Goal: Book appointment/travel/reservation

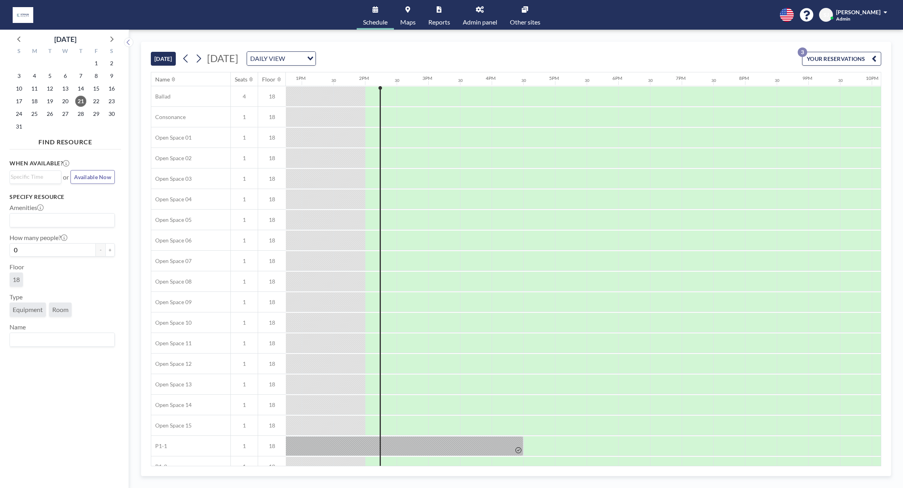
scroll to position [0, 855]
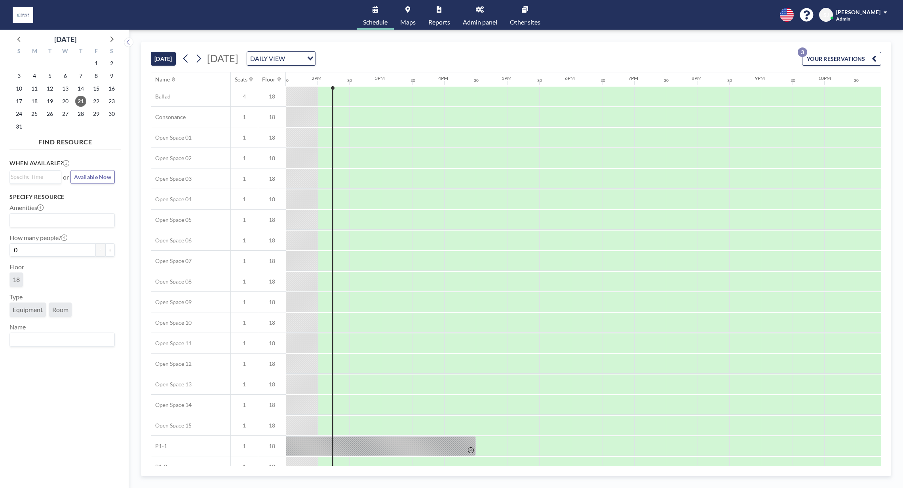
click at [410, 15] on link "Maps" at bounding box center [408, 15] width 28 height 30
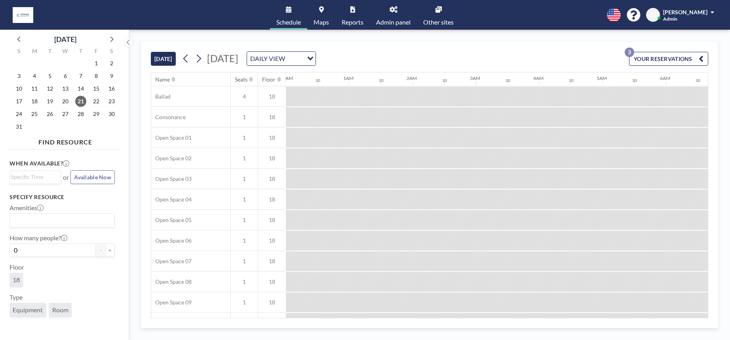
scroll to position [0, 792]
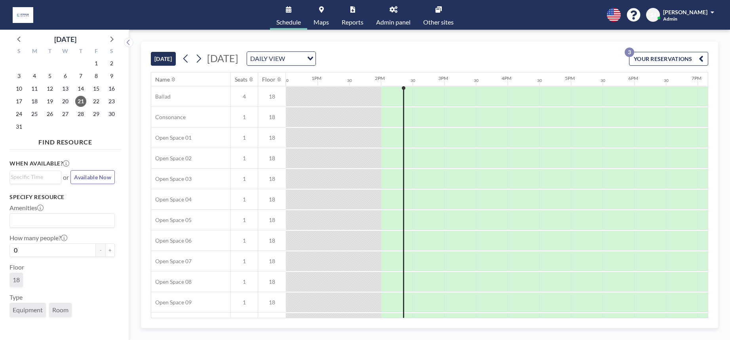
click at [396, 11] on icon at bounding box center [394, 9] width 8 height 6
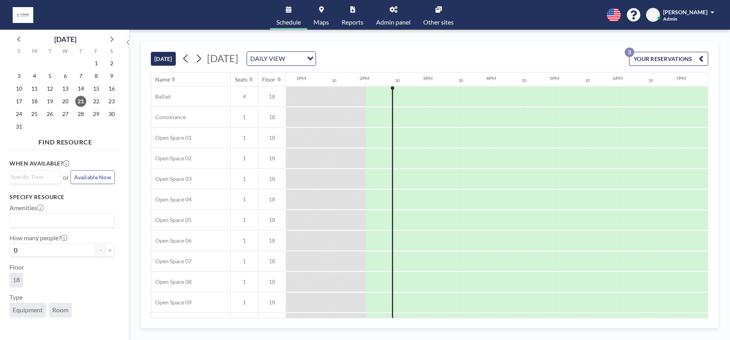
scroll to position [0, 855]
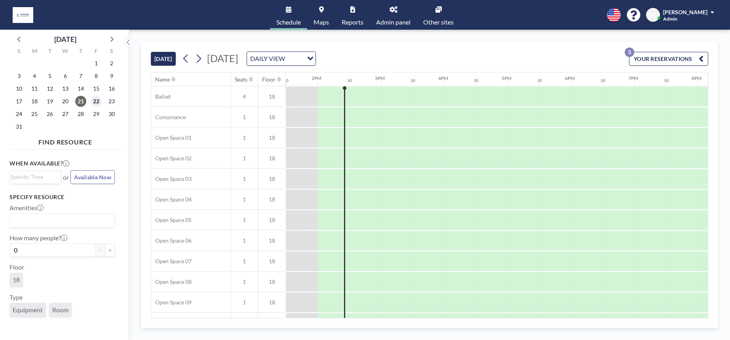
click at [98, 102] on span "22" at bounding box center [96, 101] width 11 height 11
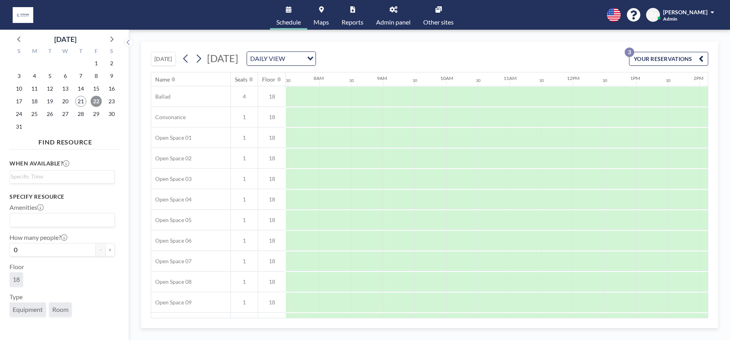
scroll to position [0, 475]
click at [44, 175] on input "Search for option" at bounding box center [60, 177] width 99 height 10
click at [99, 155] on div "When available? Loading... 12:00 am 12:30 am 1:00 am 1:30 am 2:00 am 2:30 am 3:…" at bounding box center [66, 238] width 112 height 171
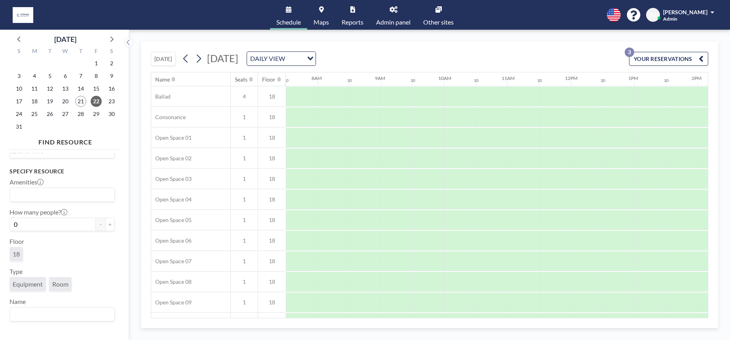
scroll to position [0, 0]
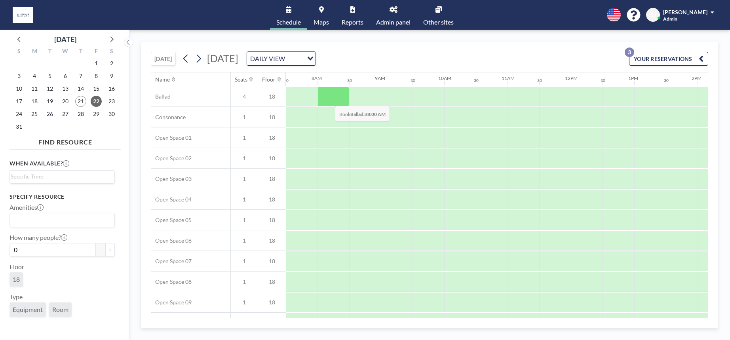
click at [329, 100] on div at bounding box center [333, 97] width 32 height 20
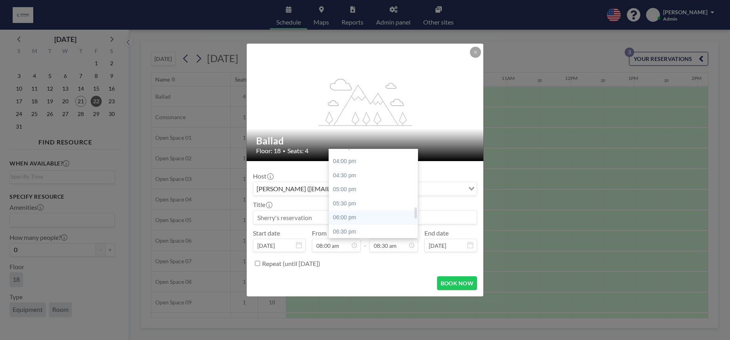
scroll to position [445, 0]
click at [360, 190] on div "05:00 pm" at bounding box center [373, 191] width 89 height 14
type input "05:00 pm"
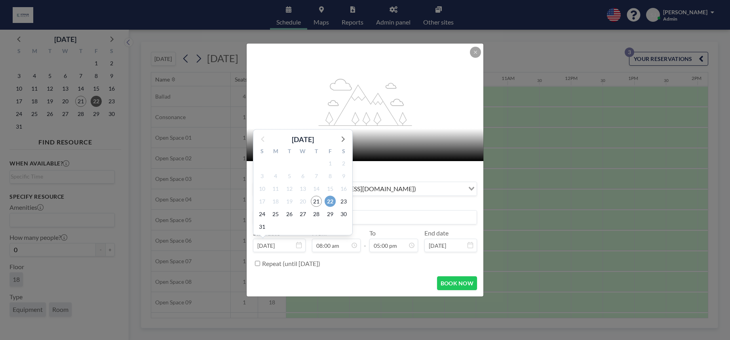
click at [330, 202] on span "22" at bounding box center [330, 201] width 11 height 11
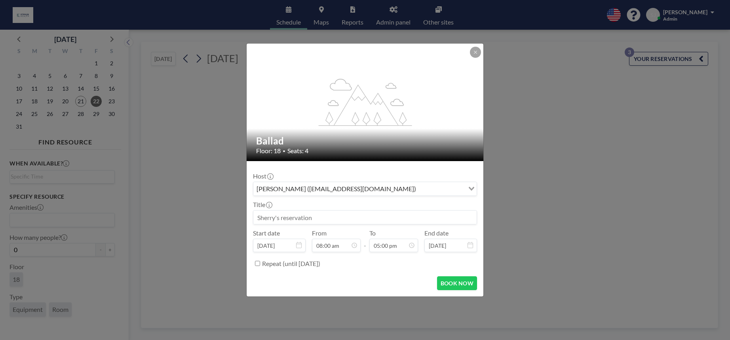
click at [290, 219] on input at bounding box center [364, 217] width 223 height 13
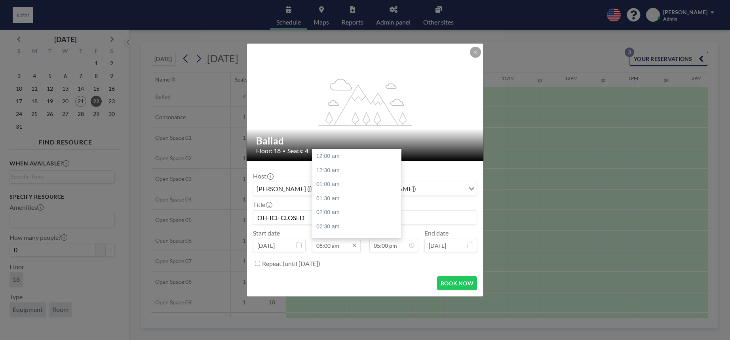
scroll to position [226, 0]
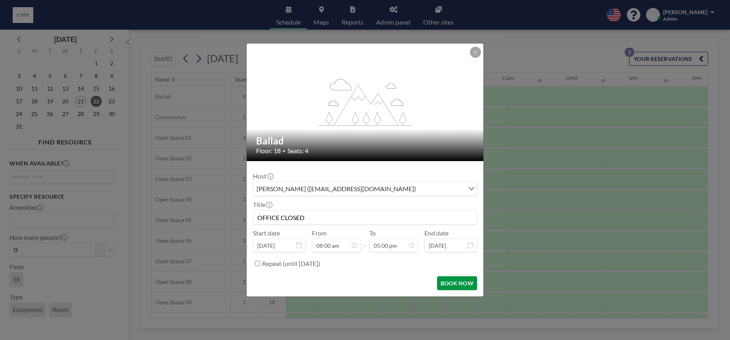
type input "OFFICE CLOSED"
click at [455, 281] on button "BOOK NOW" at bounding box center [457, 283] width 40 height 14
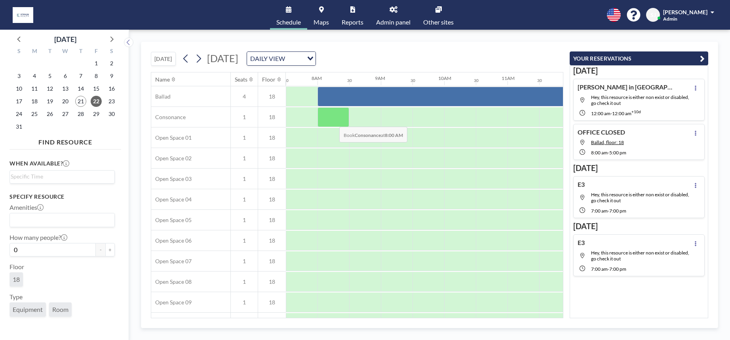
click at [333, 121] on div at bounding box center [333, 117] width 32 height 20
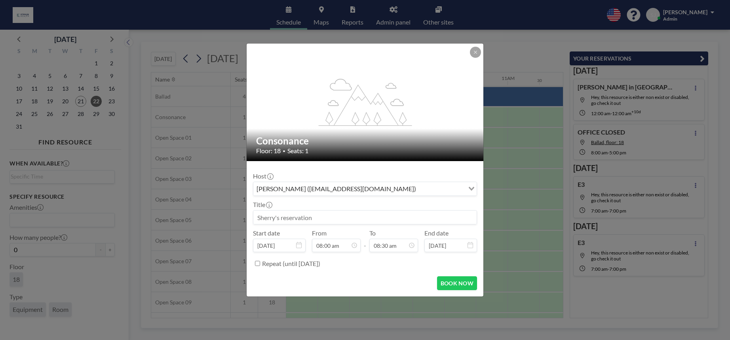
click at [379, 218] on input at bounding box center [364, 217] width 223 height 13
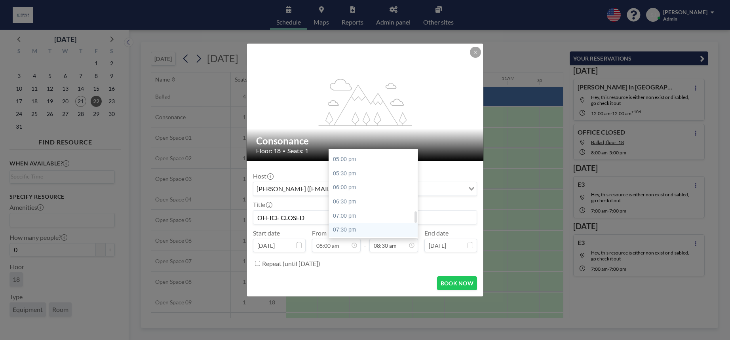
scroll to position [418, 0]
type input "OFFICE CLOSED"
click at [363, 217] on div "05:00 pm" at bounding box center [373, 218] width 89 height 14
type input "05:00 pm"
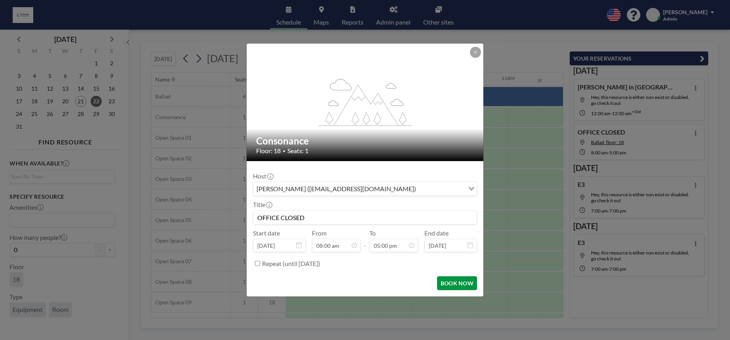
click at [452, 281] on button "BOOK NOW" at bounding box center [457, 283] width 40 height 14
